Goal: Task Accomplishment & Management: Manage account settings

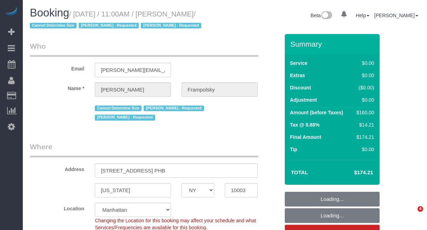
select select "NY"
select select "spot1"
select select "number:59"
select select "number:72"
select select "number:15"
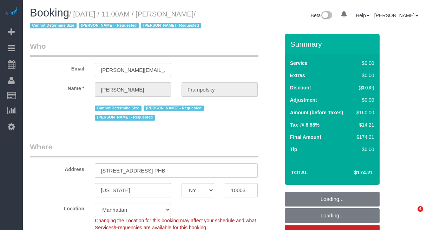
select select "number:7"
select select "object:1451"
select select "1"
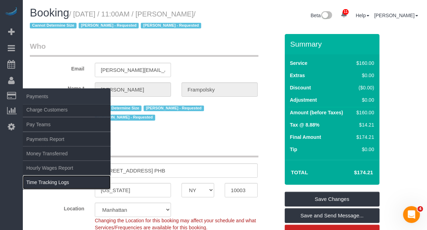
drag, startPoint x: 52, startPoint y: 182, endPoint x: 86, endPoint y: 108, distance: 81.2
click at [53, 183] on link "Time Tracking Logs" at bounding box center [67, 182] width 88 height 14
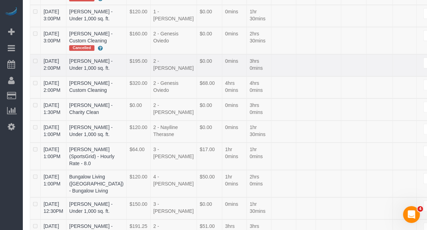
scroll to position [219, 0]
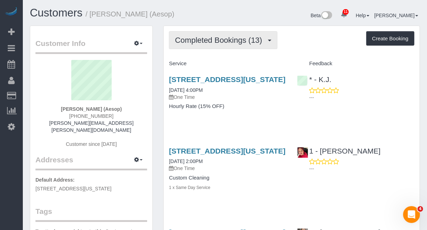
click at [221, 45] on button "Completed Bookings (13)" at bounding box center [223, 40] width 108 height 18
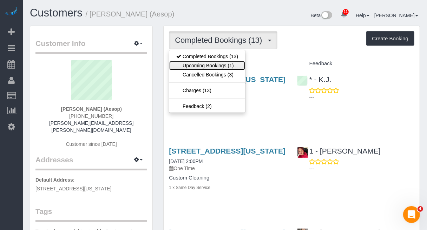
click at [213, 62] on link "Upcoming Bookings (1)" at bounding box center [207, 65] width 76 height 9
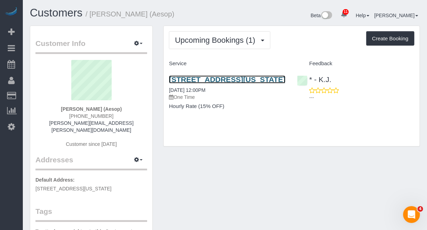
click at [230, 78] on link "[STREET_ADDRESS][US_STATE]" at bounding box center [227, 79] width 116 height 8
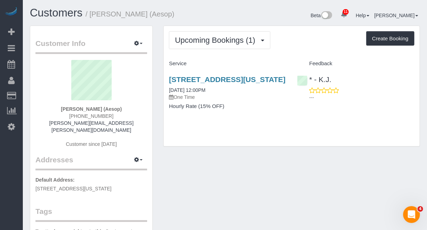
click at [396, 69] on div "* - K.J. ---" at bounding box center [356, 86] width 128 height 34
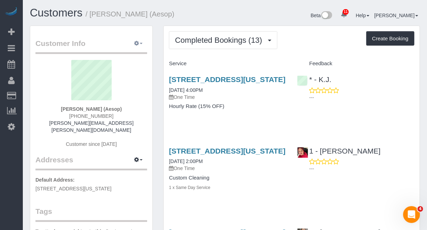
click at [142, 43] on span "button" at bounding box center [141, 43] width 3 height 1
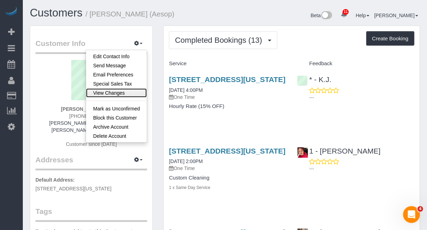
click at [125, 90] on link "View Changes" at bounding box center [116, 92] width 61 height 9
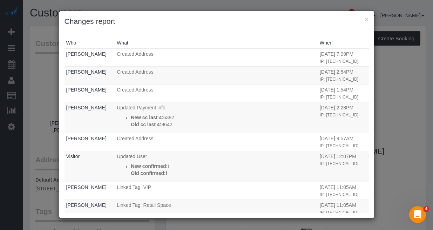
click at [364, 19] on h3 "Changes report" at bounding box center [217, 21] width 305 height 11
click at [366, 20] on button "×" at bounding box center [367, 18] width 4 height 7
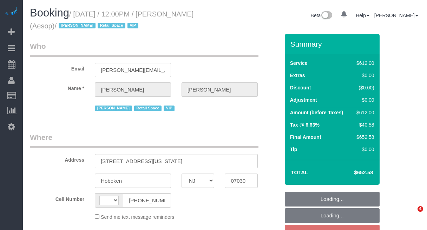
select select "NJ"
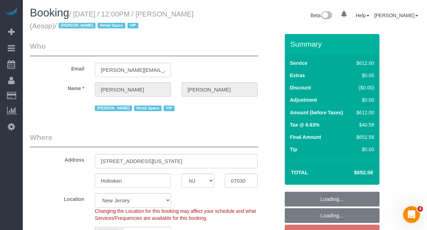
select select "string:stripe-pm_1P6dDT4VGloSiKo7EXKPb2Gr"
select select "3"
select select "180"
select select "spot4"
select select "string:US"
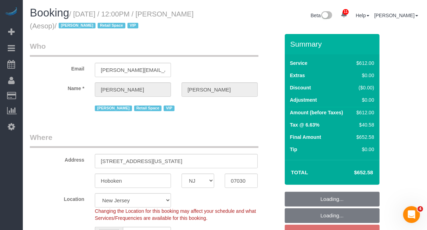
select select "object:1092"
select select "number:89"
select select "number:90"
select select "number:15"
select select "number:5"
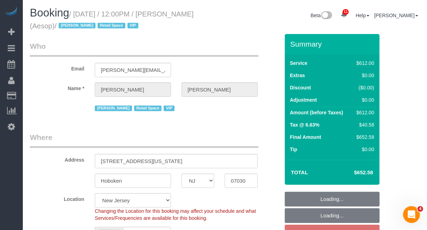
select select "object:1241"
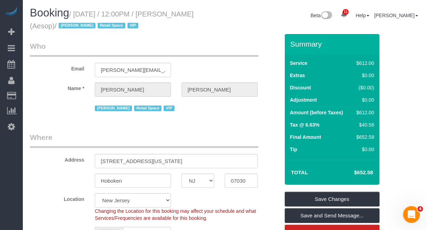
drag, startPoint x: 74, startPoint y: 11, endPoint x: 214, endPoint y: 16, distance: 140.8
click at [214, 16] on h1 "Booking / August 19, 2025 / 12:00PM / Julie Doherty (Aesop) / Jacky Xu Retail S…" at bounding box center [125, 19] width 190 height 24
copy small "August 19, 2025 / 12:00PM / Julie Doherty"
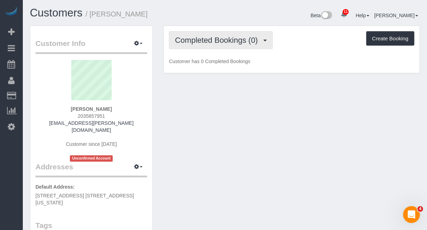
drag, startPoint x: 235, startPoint y: 36, endPoint x: 231, endPoint y: 47, distance: 12.0
click at [234, 37] on span "Completed Bookings (0)" at bounding box center [218, 40] width 86 height 9
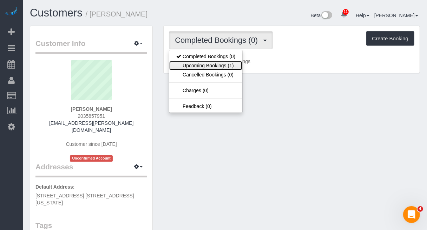
click at [222, 64] on link "Upcoming Bookings (1)" at bounding box center [205, 65] width 73 height 9
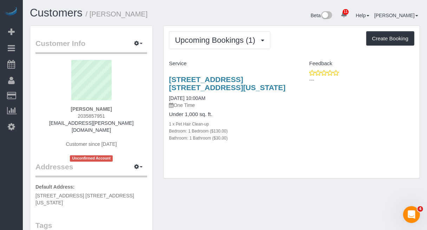
drag, startPoint x: 413, startPoint y: 83, endPoint x: 413, endPoint y: 87, distance: 4.2
click at [413, 83] on p "---" at bounding box center [361, 79] width 105 height 7
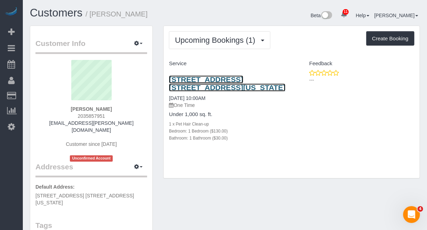
click at [211, 79] on link "528 East 6th Street, Apt. 5a, New York, NY 10009" at bounding box center [227, 83] width 116 height 16
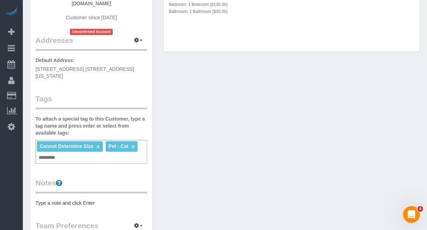
scroll to position [132, 0]
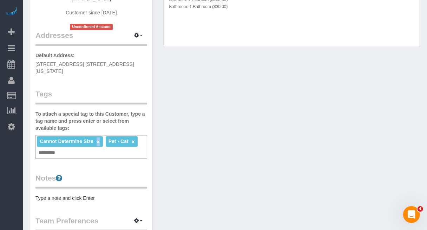
click at [99, 139] on link "×" at bounding box center [97, 142] width 3 height 6
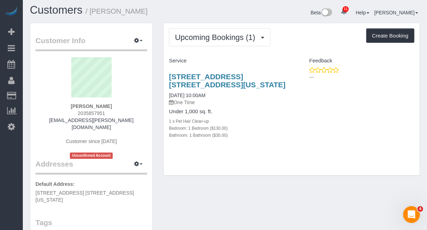
scroll to position [0, 0]
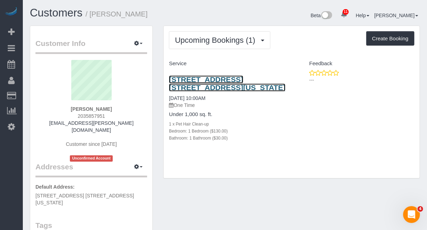
click at [223, 78] on link "528 East 6th Street, Apt. 5a, New York, NY 10009" at bounding box center [227, 83] width 116 height 16
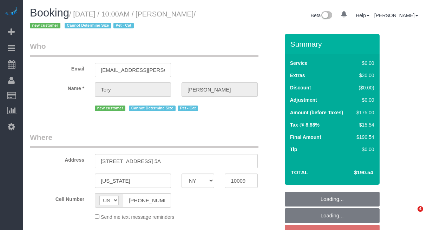
select select "NY"
select select "1"
select select "object:826"
select select "string:stripe-pm_1RxHIa4VGloSiKo7JxJurlNU"
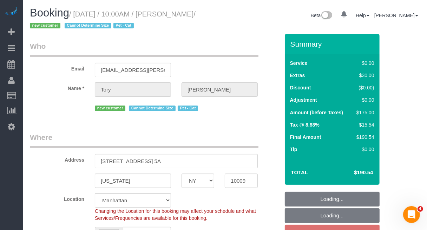
select select "object:980"
select select "spot3"
select select "number:89"
select select "number:75"
select select "number:14"
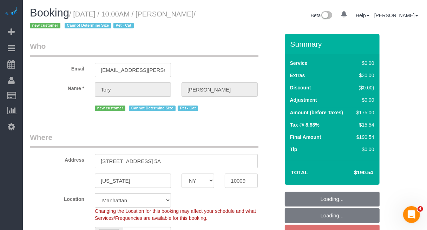
select select "number:5"
select select "1"
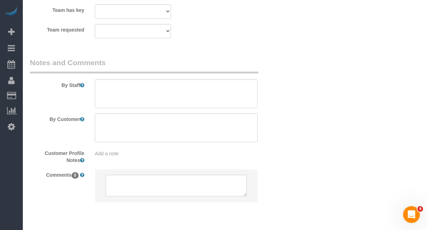
scroll to position [1009, 0]
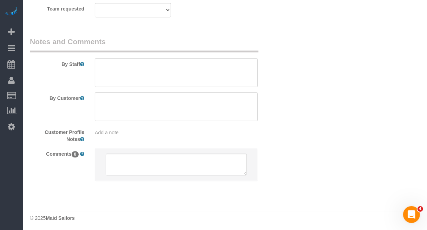
click at [118, 132] on span "Add a note" at bounding box center [107, 133] width 24 height 6
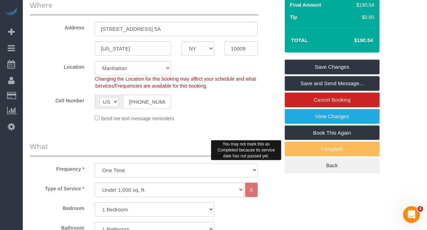
scroll to position [132, 0]
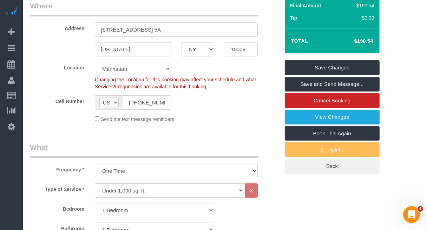
drag, startPoint x: 189, startPoint y: 29, endPoint x: 78, endPoint y: 34, distance: 112.0
click at [78, 34] on div "Address 528 East 6th Street, Apt. 5A" at bounding box center [155, 19] width 260 height 36
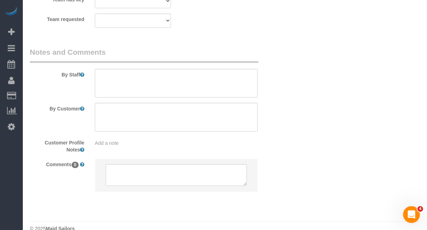
scroll to position [1009, 0]
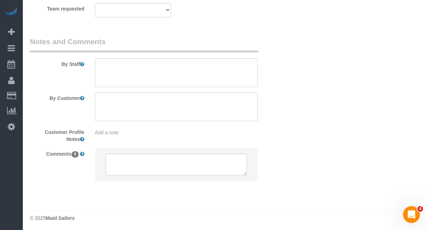
click at [116, 127] on div "Add a note" at bounding box center [175, 131] width 173 height 10
click at [115, 135] on span "Add a note" at bounding box center [107, 133] width 24 height 6
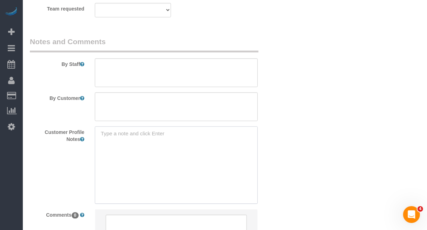
paste textarea "1bed/1bath 654 SF https://streeteasy.com/building/528-east-6-street-new_york/5a?"
type textarea "1bed/1bath 654 SF https://streeteasy.com/building/528-east-6-street-new_york/5a?"
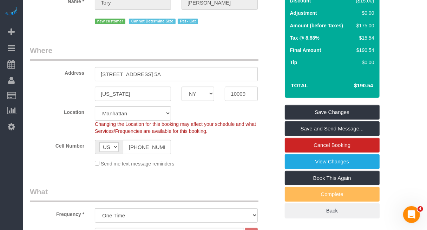
scroll to position [88, 0]
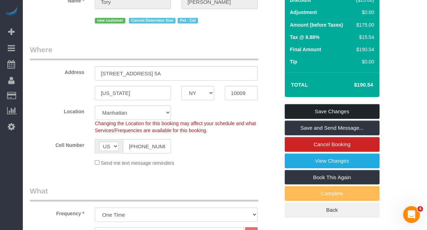
click at [296, 111] on link "Save Changes" at bounding box center [332, 111] width 95 height 15
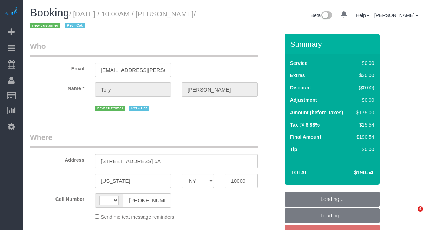
select select "NY"
select select "spot3"
select select "number:89"
select select "number:75"
select select "number:14"
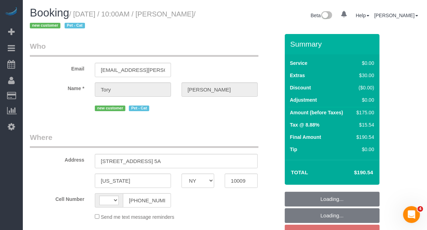
select select "number:5"
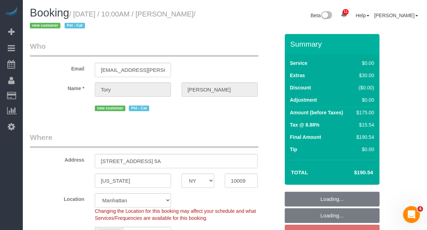
select select "string:[GEOGRAPHIC_DATA]"
select select "object:972"
select select "string:stripe-pm_1RxHIa4VGloSiKo7JxJurlNU"
select select "1"
select select "object:1428"
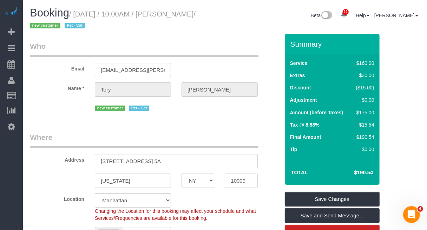
drag, startPoint x: 74, startPoint y: 14, endPoint x: 219, endPoint y: 9, distance: 145.0
click at [219, 9] on h1 "Booking / August 22, 2025 / 10:00AM / Tory Hoffmeister / new customer Pet - Cat" at bounding box center [125, 19] width 190 height 24
copy small "August 22, 2025 / 10:00AM / Tory Hoffmeister"
click at [188, 138] on legend "Where" at bounding box center [144, 140] width 228 height 16
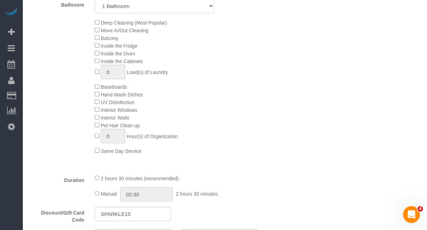
scroll to position [351, 0]
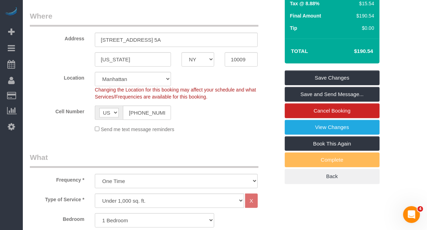
scroll to position [132, 0]
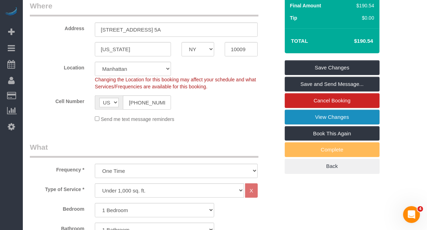
click at [322, 118] on link "View Changes" at bounding box center [332, 117] width 95 height 15
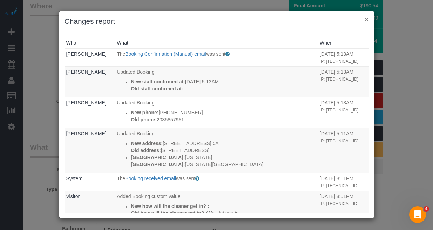
click at [366, 17] on button "×" at bounding box center [367, 18] width 4 height 7
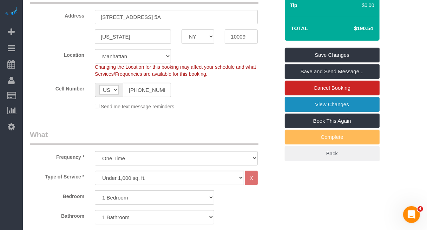
scroll to position [0, 0]
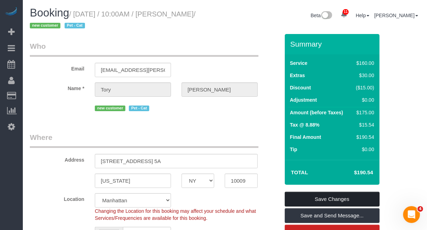
click at [338, 201] on link "Save Changes" at bounding box center [332, 199] width 95 height 15
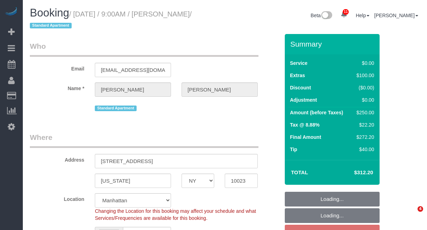
select select "NY"
select select "number:89"
select select "number:90"
select select "number:15"
select select "number:5"
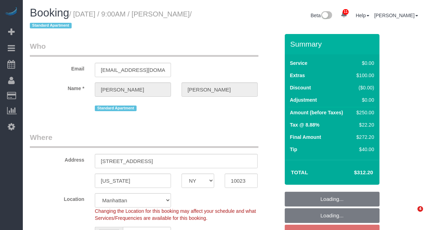
select select "object:1388"
select select "spot2"
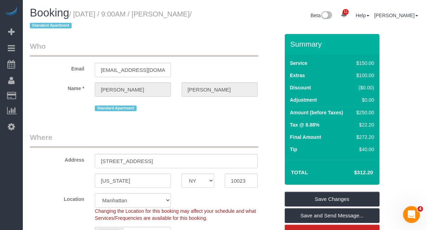
drag, startPoint x: 403, startPoint y: 71, endPoint x: 390, endPoint y: 48, distance: 25.9
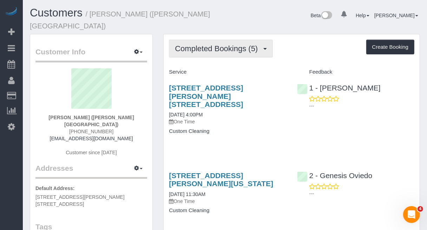
click at [233, 44] on button "Completed Bookings (5)" at bounding box center [221, 49] width 104 height 18
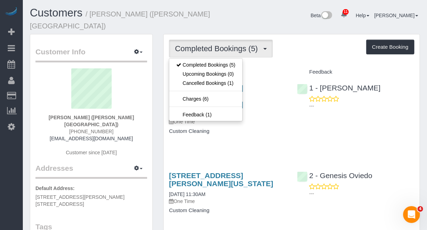
click at [274, 69] on h4 "Service" at bounding box center [227, 72] width 117 height 6
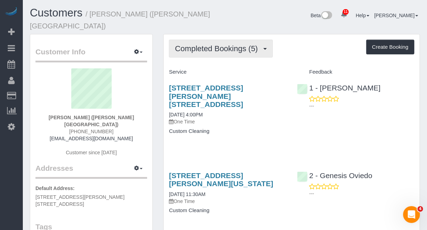
click at [210, 44] on span "Completed Bookings (5)" at bounding box center [218, 48] width 86 height 9
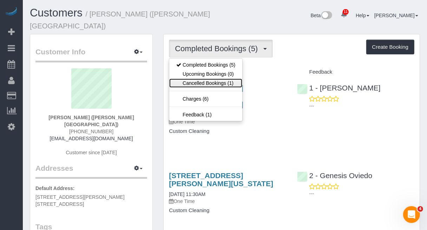
drag, startPoint x: 194, startPoint y: 74, endPoint x: 199, endPoint y: 74, distance: 5.6
click at [194, 79] on link "Cancelled Bookings (1)" at bounding box center [205, 83] width 73 height 9
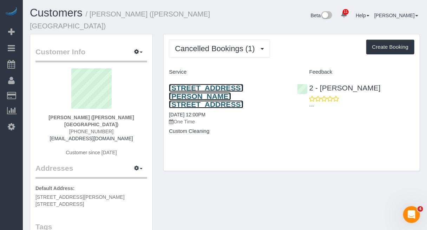
click at [223, 84] on link "540 Fulton Street, Apt. 26f, Brooklyn, NY 11201" at bounding box center [206, 96] width 74 height 24
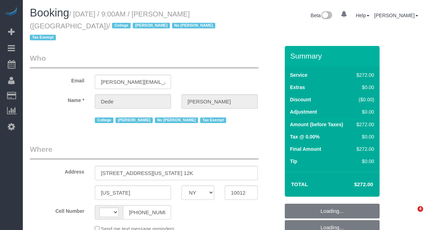
select select "NY"
select select "number:56"
select select "number:79"
select select "number:15"
select select "number:6"
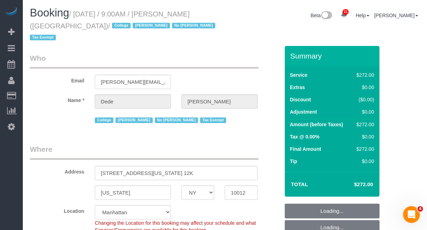
select select "string:[GEOGRAPHIC_DATA]"
select select "object:1181"
select select "240"
select select "object:1190"
select select "spot1"
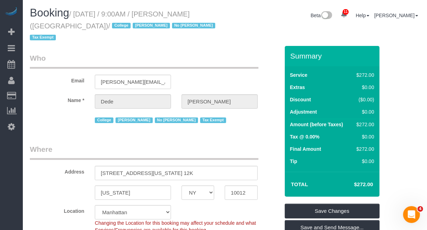
drag, startPoint x: 391, startPoint y: 32, endPoint x: 390, endPoint y: 36, distance: 4.0
click at [390, 32] on div "Booking / [DATE] / 9:00AM / [PERSON_NAME] ([GEOGRAPHIC_DATA]) / College [PERSON…" at bounding box center [225, 26] width 400 height 39
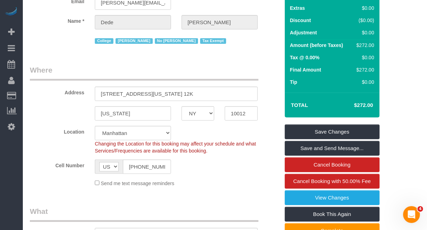
scroll to position [88, 0]
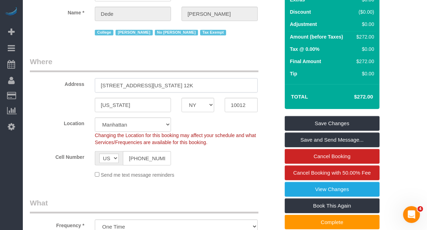
drag, startPoint x: 171, startPoint y: 73, endPoint x: 200, endPoint y: 72, distance: 29.5
click at [200, 78] on input "[STREET_ADDRESS][US_STATE] 12K" at bounding box center [176, 85] width 163 height 14
drag, startPoint x: 99, startPoint y: 74, endPoint x: 194, endPoint y: 71, distance: 95.5
click at [194, 78] on input "[STREET_ADDRESS][US_STATE] 12K" at bounding box center [176, 85] width 163 height 14
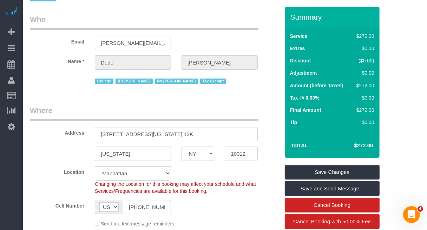
scroll to position [0, 0]
